Goal: Find specific page/section: Find specific page/section

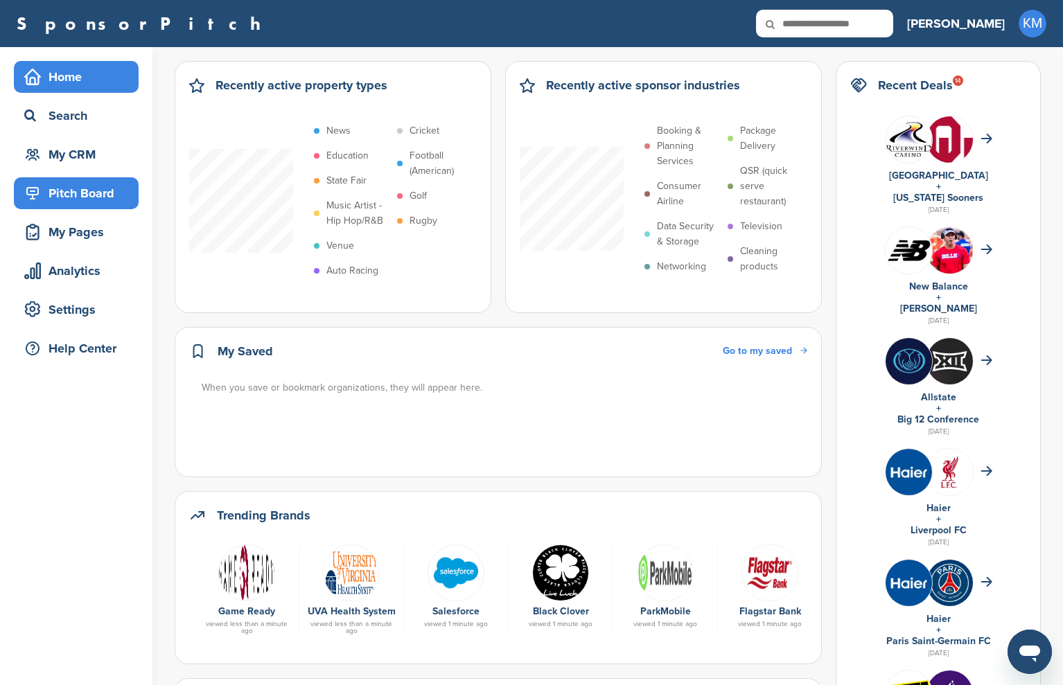
click at [85, 186] on div "Pitch Board" at bounding box center [80, 193] width 118 height 25
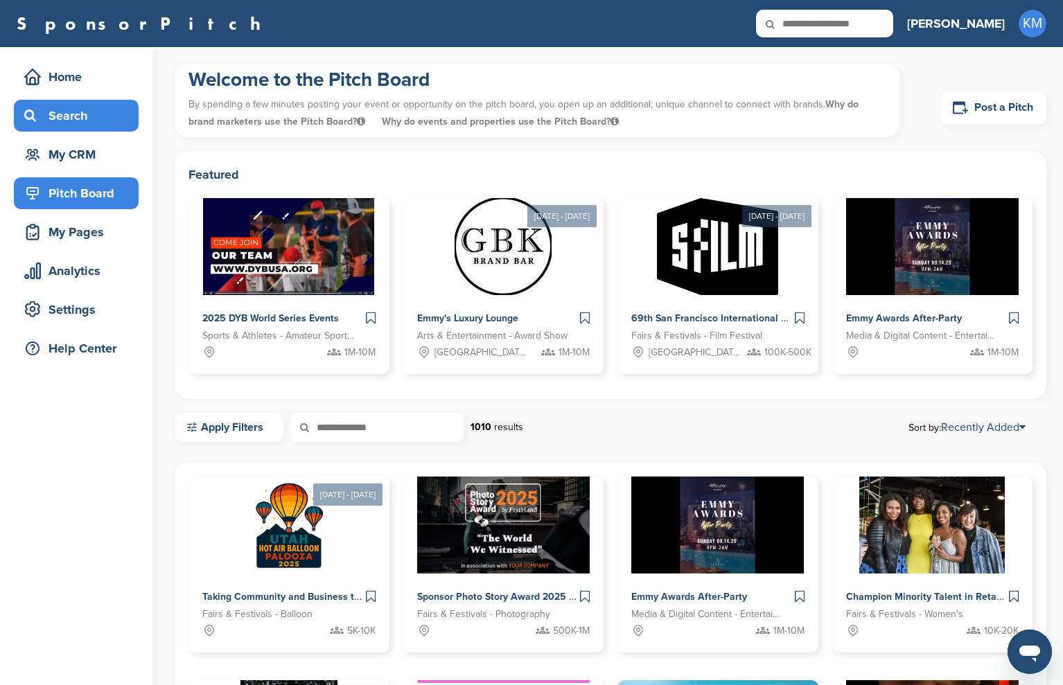
click at [94, 125] on div "Search" at bounding box center [80, 115] width 118 height 25
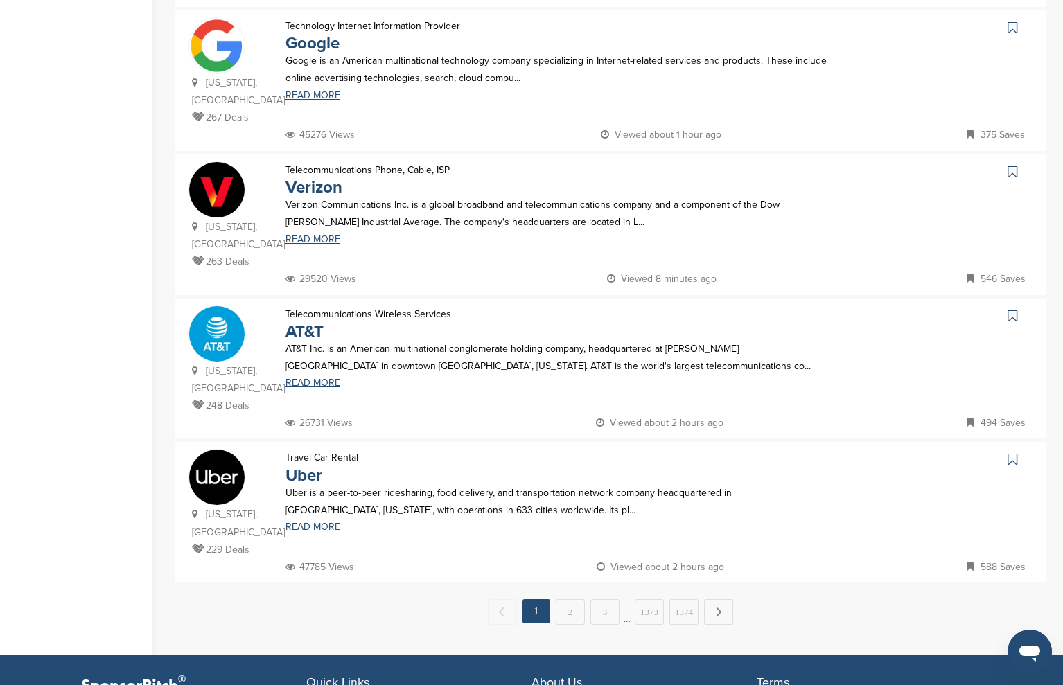
scroll to position [1350, 0]
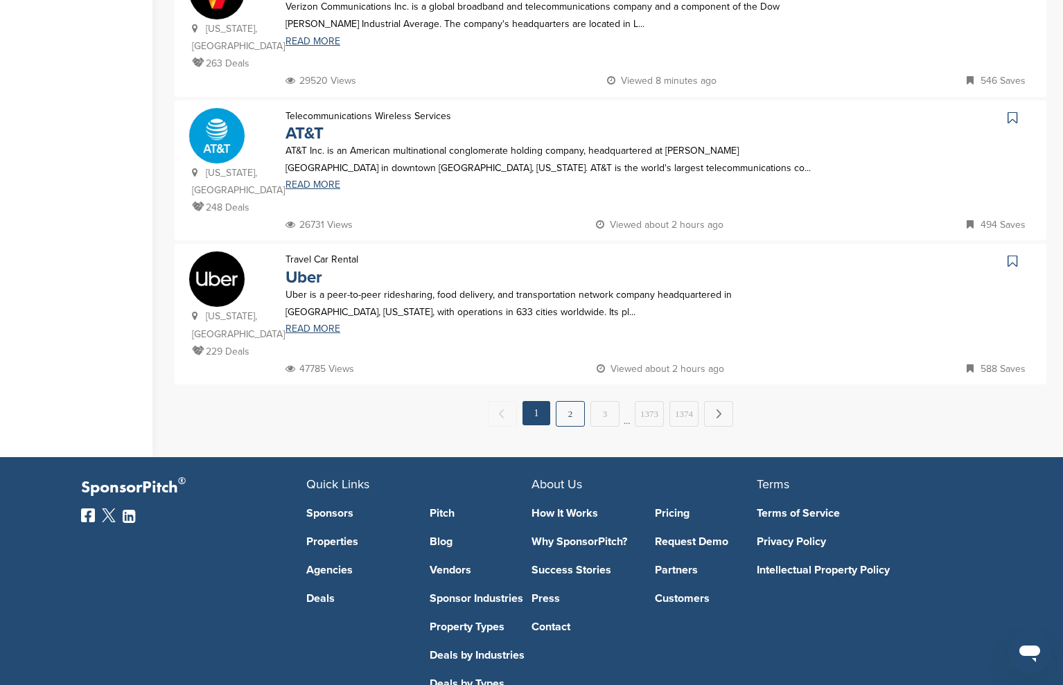
click at [572, 401] on link "2" at bounding box center [570, 414] width 29 height 26
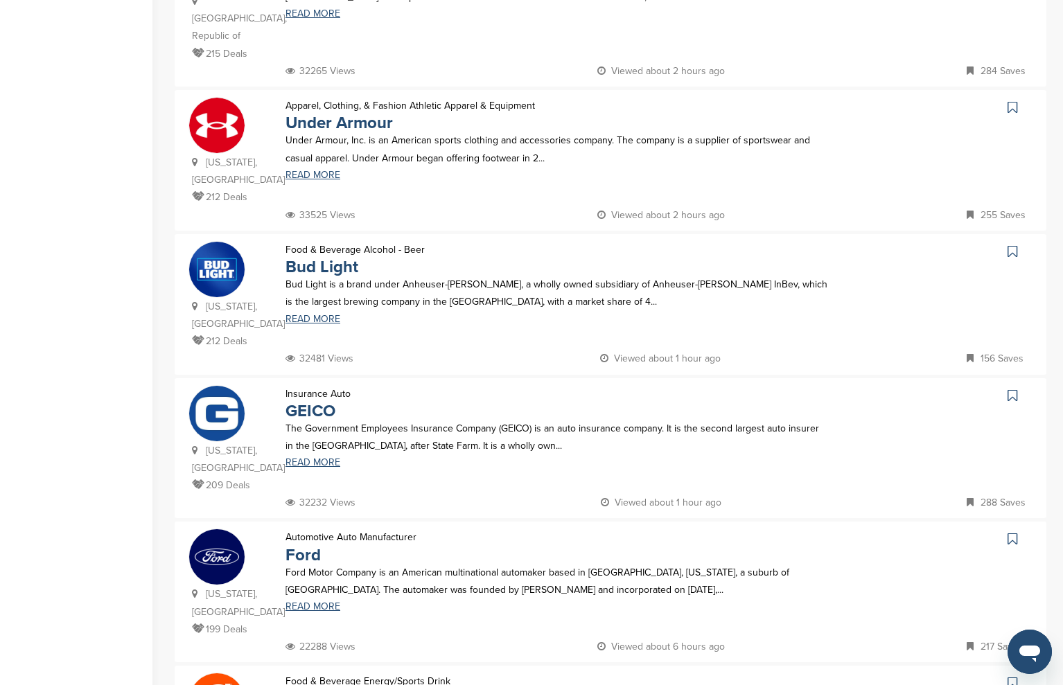
scroll to position [371, 0]
